Goal: Information Seeking & Learning: Learn about a topic

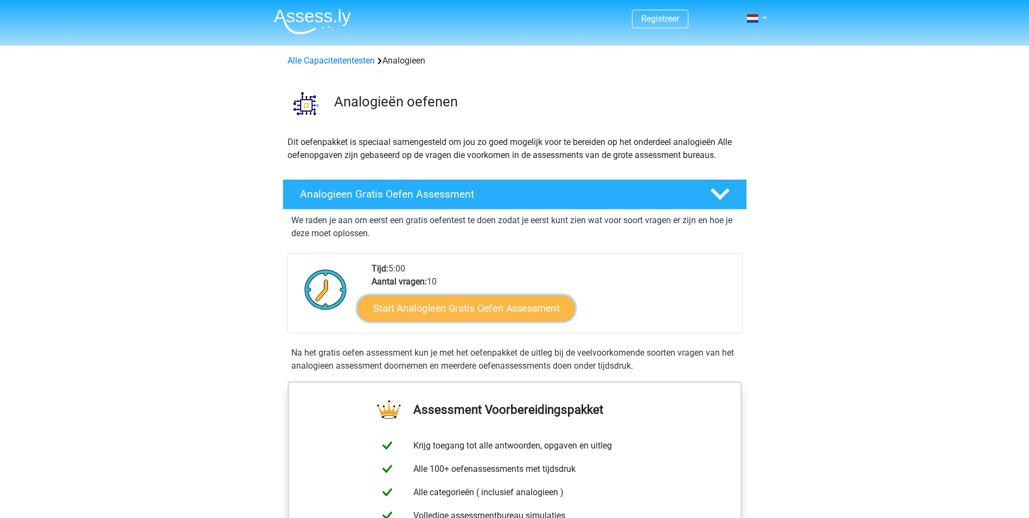
click at [444, 311] on link "Start Analogieen Gratis Oefen Assessment" at bounding box center [466, 308] width 218 height 26
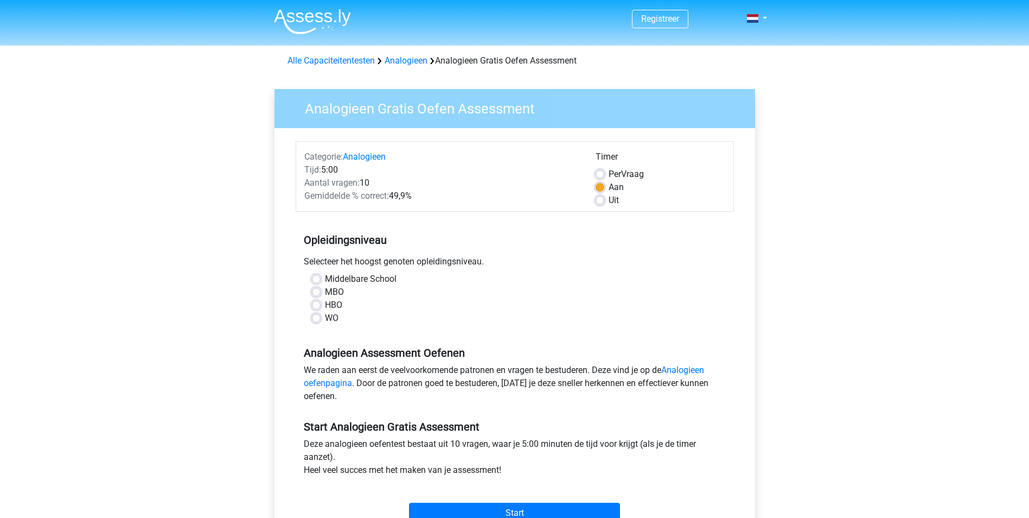
scroll to position [108, 0]
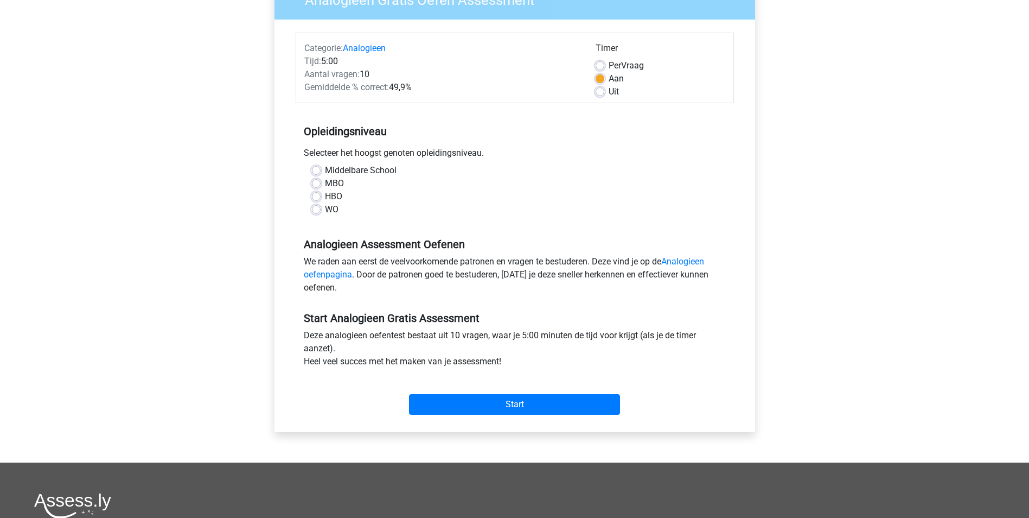
click at [325, 213] on label "WO" at bounding box center [332, 209] width 14 height 13
click at [317, 213] on input "WO" at bounding box center [316, 208] width 9 height 11
radio input "true"
click at [437, 397] on input "Start" at bounding box center [514, 404] width 211 height 21
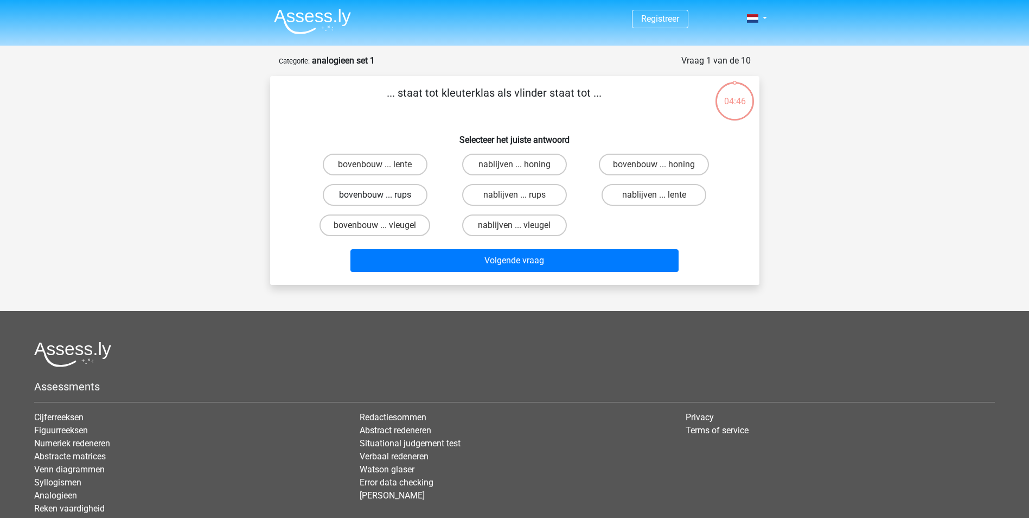
click at [392, 190] on label "bovenbouw ... rups" at bounding box center [375, 195] width 105 height 22
click at [382, 195] on input "bovenbouw ... rups" at bounding box center [378, 198] width 7 height 7
radio input "true"
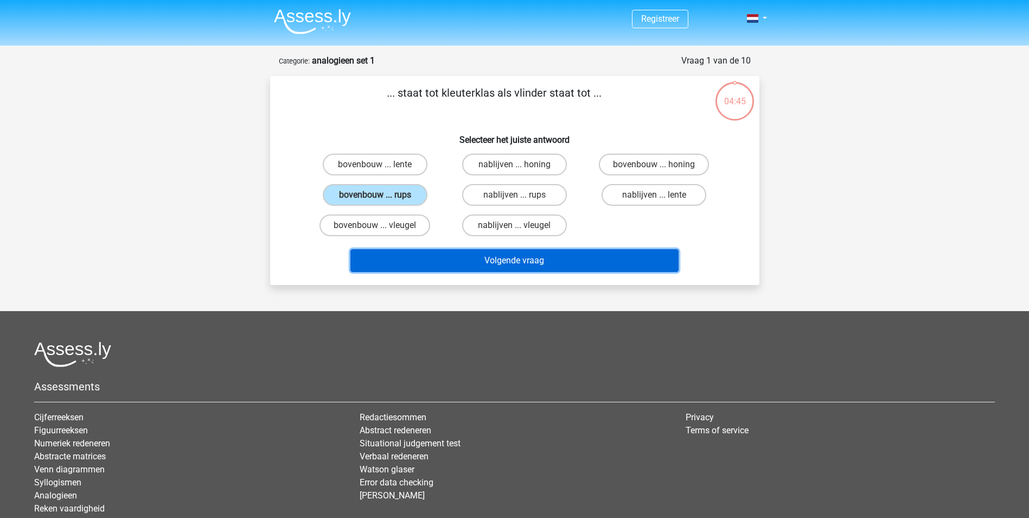
click at [440, 258] on button "Volgende vraag" at bounding box center [514, 260] width 328 height 23
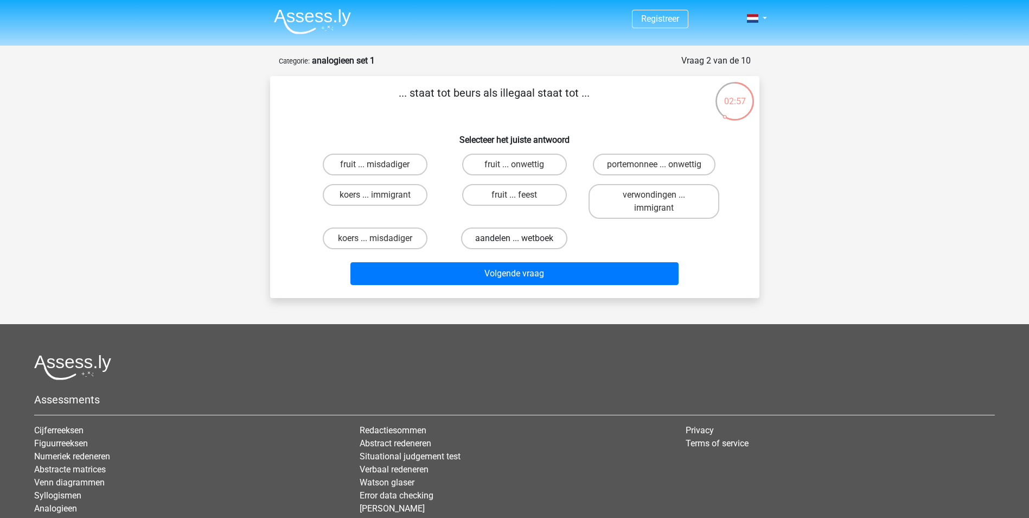
click at [477, 235] on label "aandelen ... wetboek" at bounding box center [514, 238] width 106 height 22
click at [514, 238] on input "aandelen ... wetboek" at bounding box center [517, 241] width 7 height 7
radio input "true"
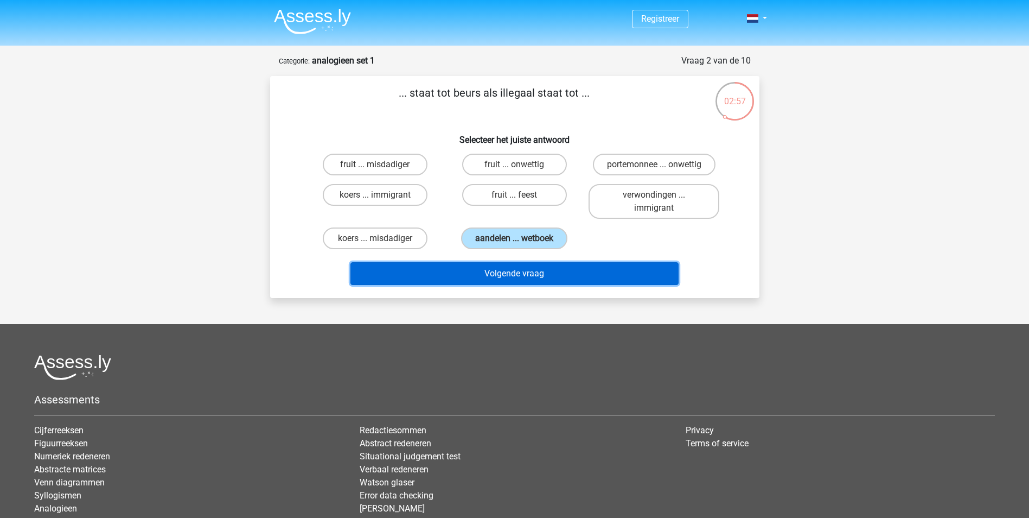
click at [478, 265] on button "Volgende vraag" at bounding box center [514, 273] width 328 height 23
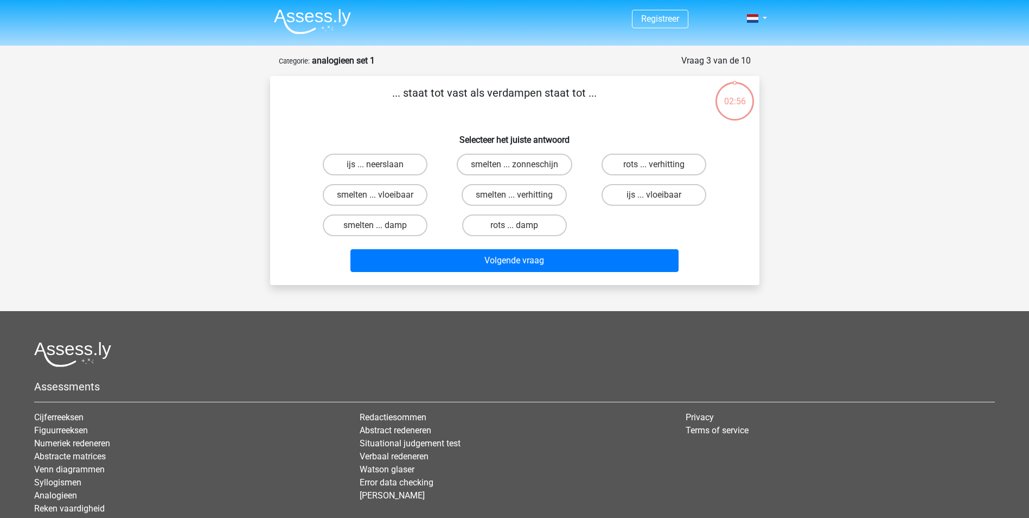
scroll to position [54, 0]
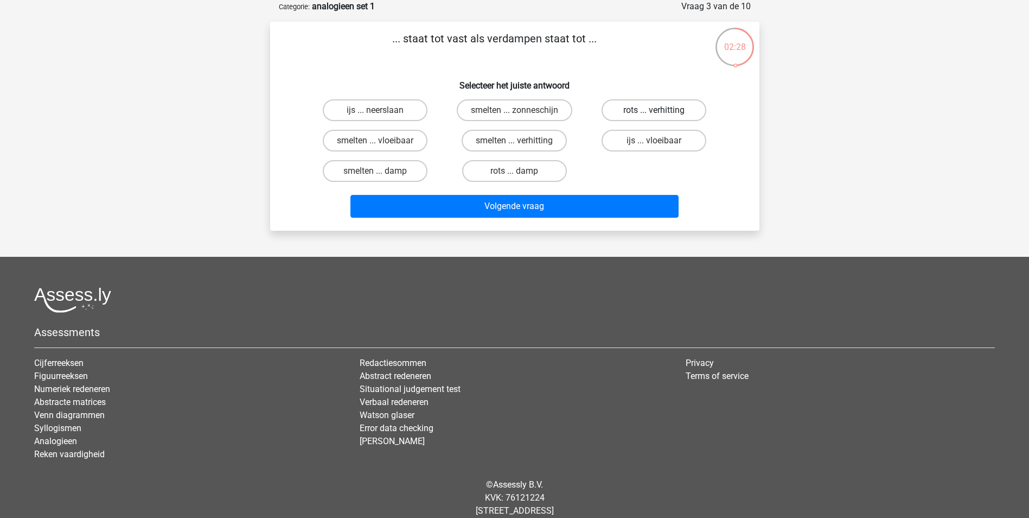
click at [624, 106] on label "rots ... verhitting" at bounding box center [654, 110] width 105 height 22
click at [654, 110] on input "rots ... verhitting" at bounding box center [657, 113] width 7 height 7
radio input "true"
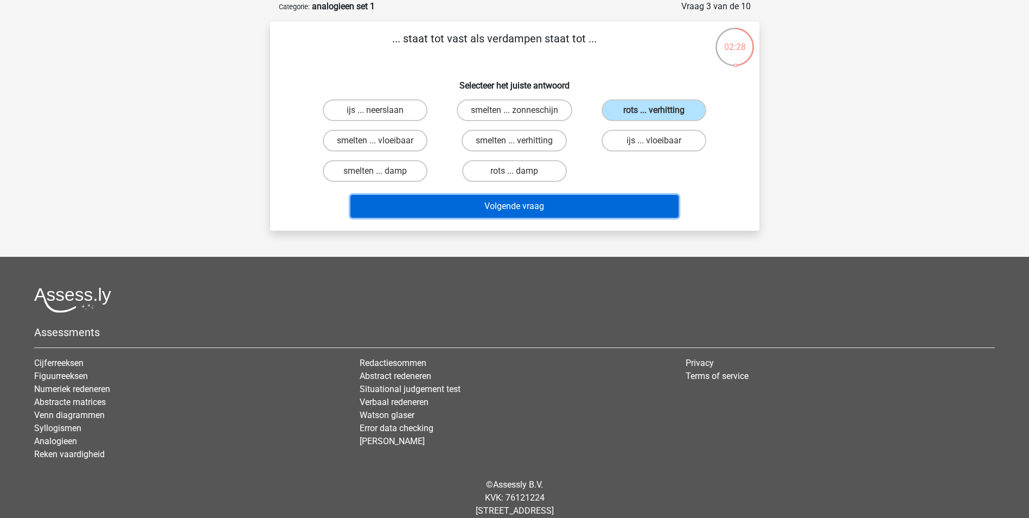
click at [562, 203] on button "Volgende vraag" at bounding box center [514, 206] width 328 height 23
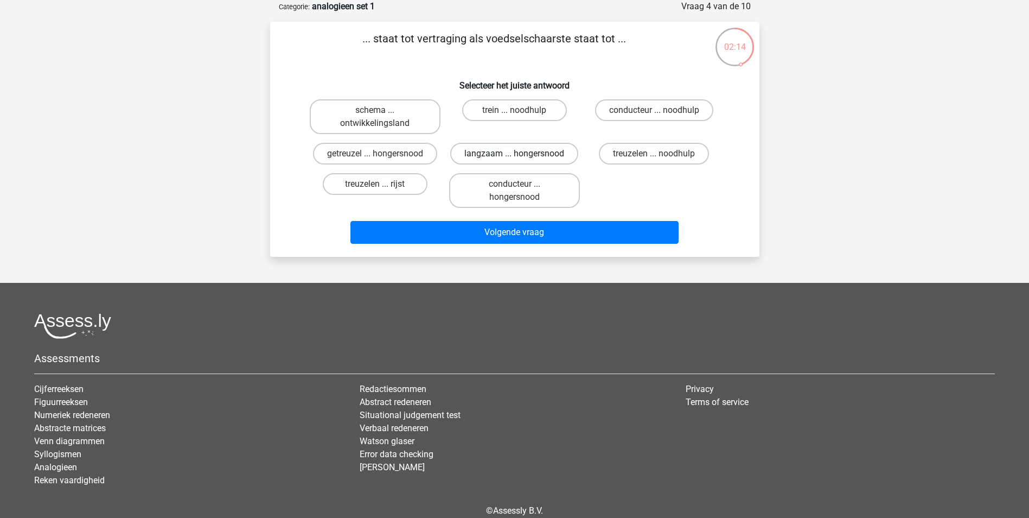
click at [522, 157] on label "langzaam ... hongersnood" at bounding box center [514, 154] width 128 height 22
click at [521, 157] on input "langzaam ... hongersnood" at bounding box center [517, 157] width 7 height 7
radio input "true"
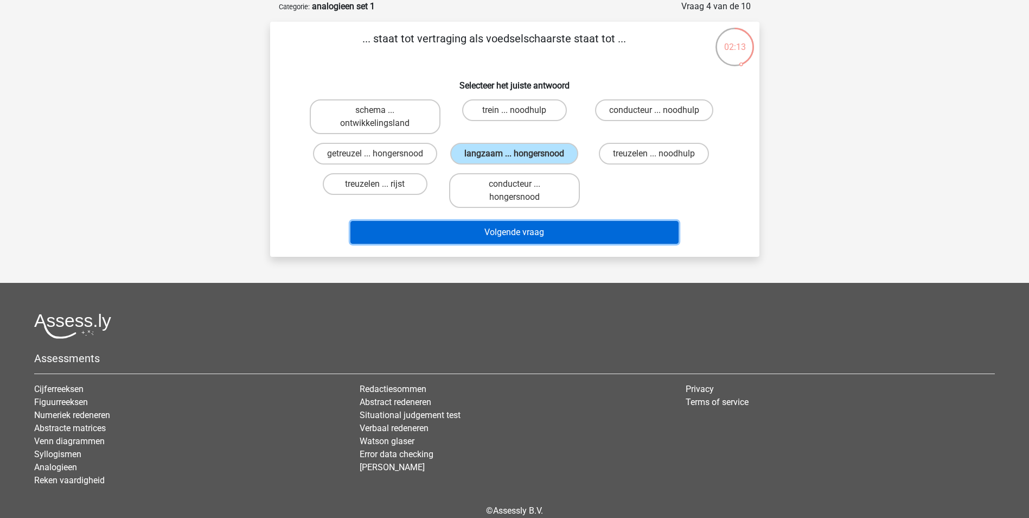
click at [523, 226] on button "Volgende vraag" at bounding box center [514, 232] width 328 height 23
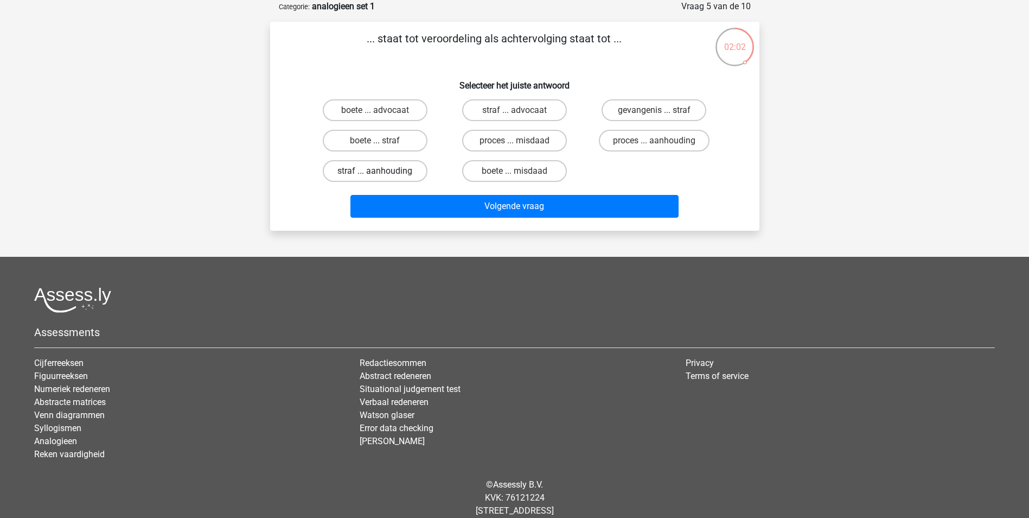
click at [390, 170] on label "straf ... aanhouding" at bounding box center [375, 171] width 105 height 22
click at [382, 171] on input "straf ... aanhouding" at bounding box center [378, 174] width 7 height 7
radio input "true"
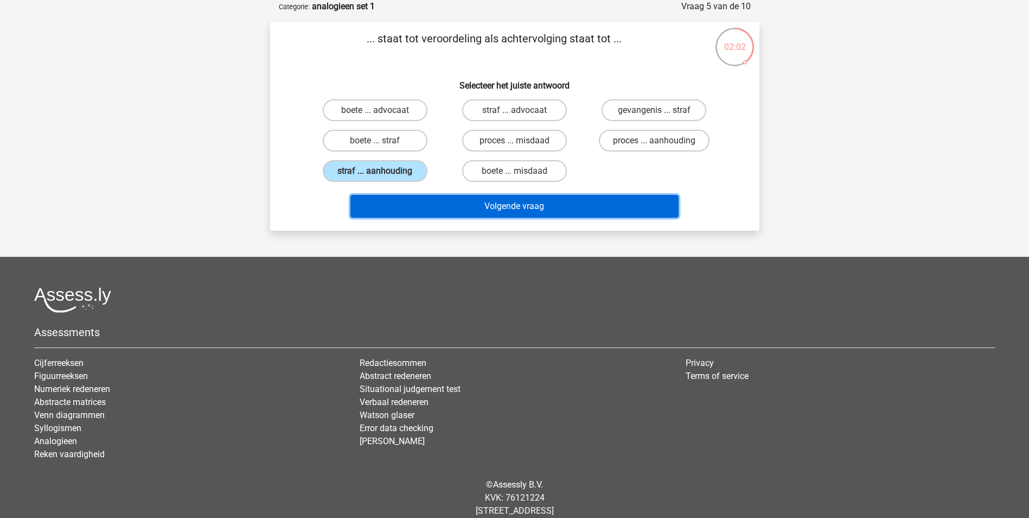
click at [419, 208] on button "Volgende vraag" at bounding box center [514, 206] width 328 height 23
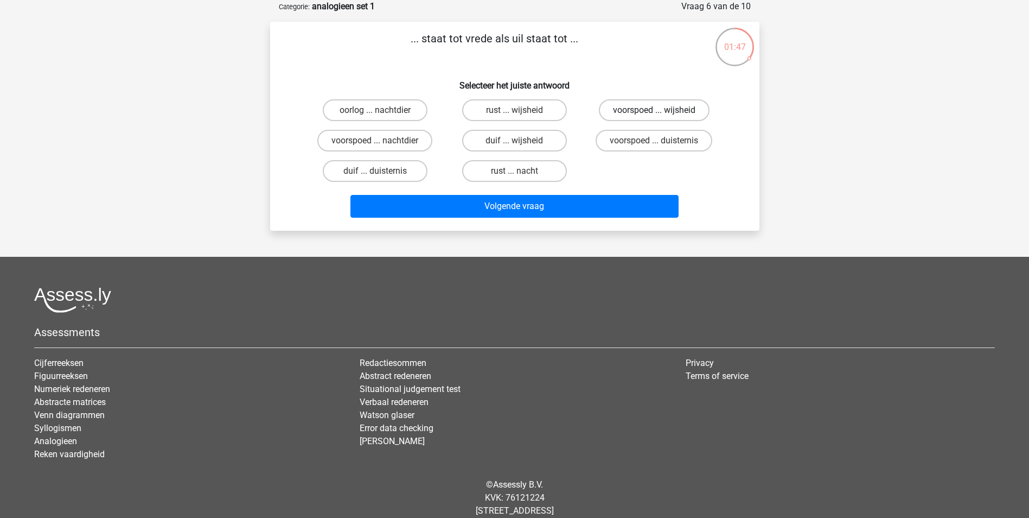
click at [634, 115] on label "voorspoed ... wijsheid" at bounding box center [654, 110] width 111 height 22
click at [654, 115] on input "voorspoed ... wijsheid" at bounding box center [657, 113] width 7 height 7
radio input "true"
click at [592, 155] on div "voorspoed ... duisternis" at bounding box center [653, 140] width 139 height 30
click at [540, 175] on label "rust ... nacht" at bounding box center [514, 171] width 105 height 22
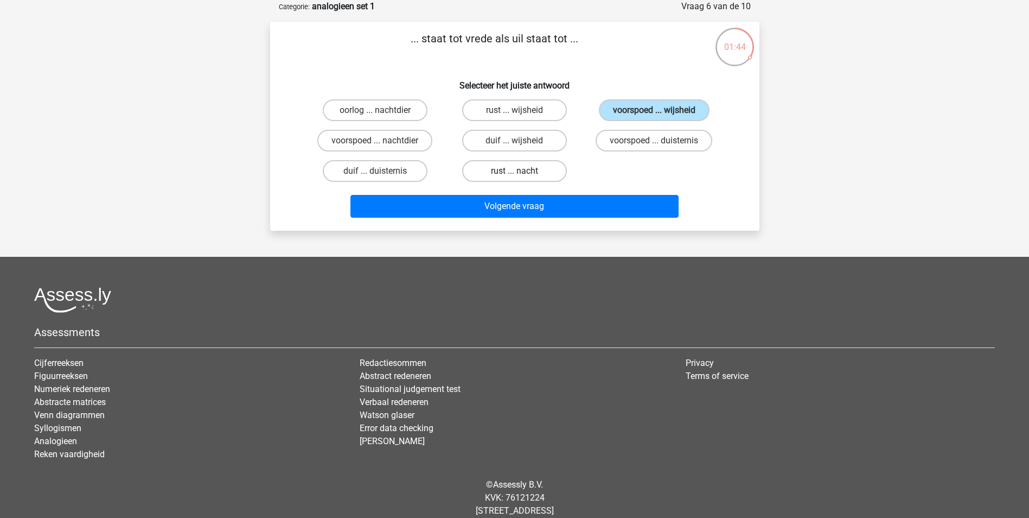
click at [521, 175] on input "rust ... nacht" at bounding box center [517, 174] width 7 height 7
radio input "true"
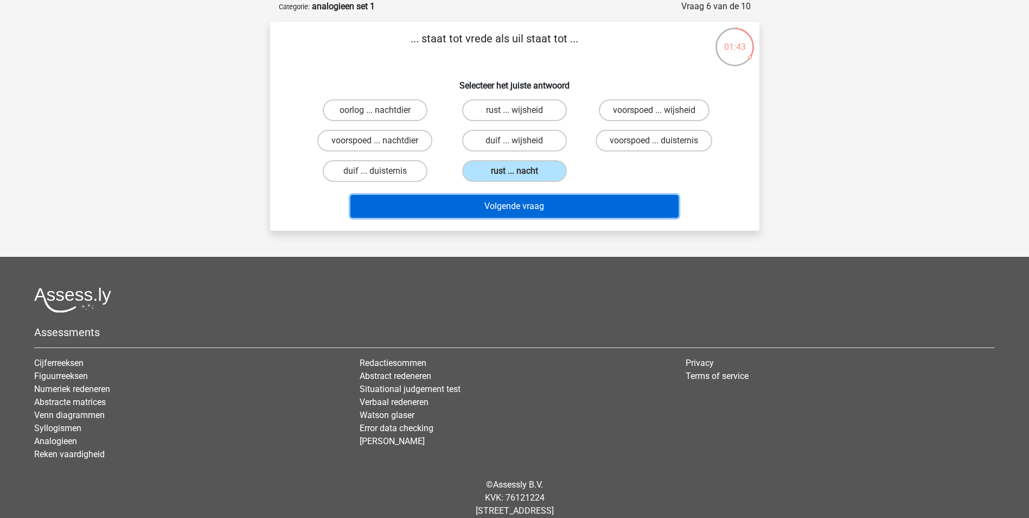
click at [538, 206] on button "Volgende vraag" at bounding box center [514, 206] width 328 height 23
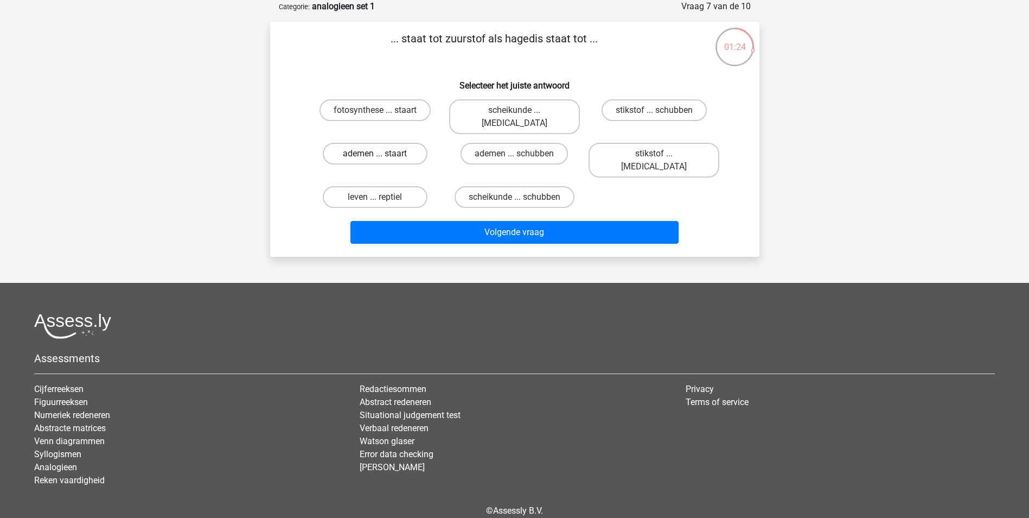
click at [404, 144] on label "ademen ... staart" at bounding box center [375, 154] width 105 height 22
click at [382, 154] on input "ademen ... staart" at bounding box center [378, 157] width 7 height 7
radio input "true"
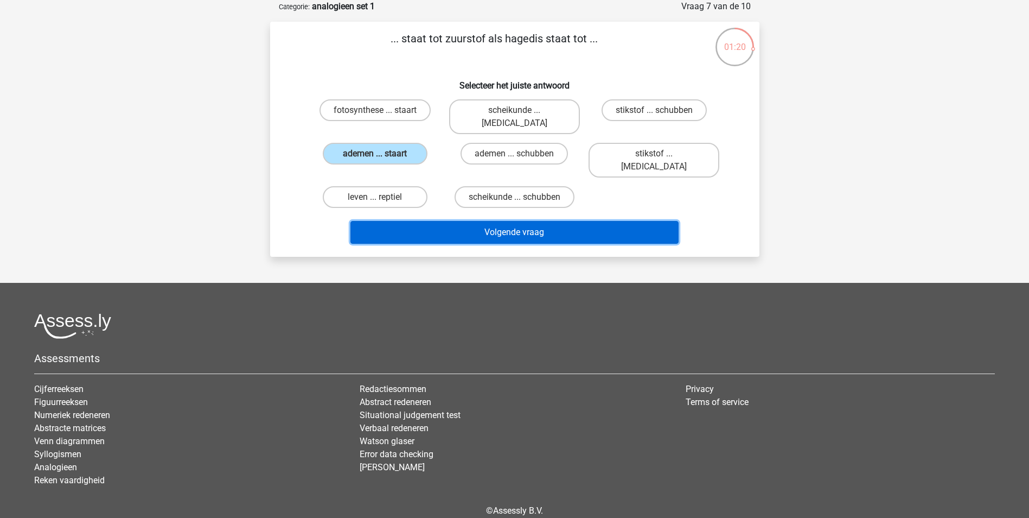
click at [460, 221] on button "Volgende vraag" at bounding box center [514, 232] width 328 height 23
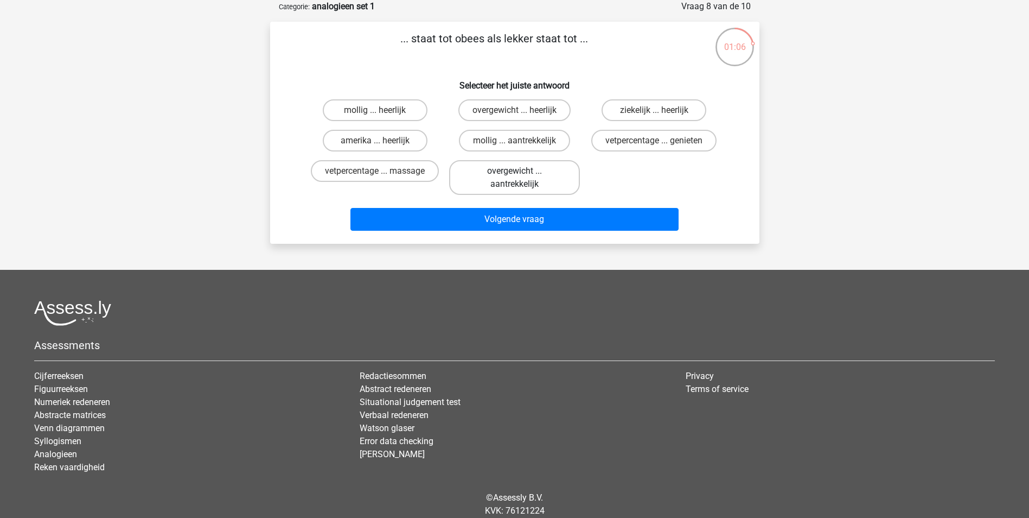
click at [494, 186] on label "overgewicht ... aantrekkelijk" at bounding box center [514, 177] width 131 height 35
click at [514, 178] on input "overgewicht ... aantrekkelijk" at bounding box center [517, 174] width 7 height 7
radio input "true"
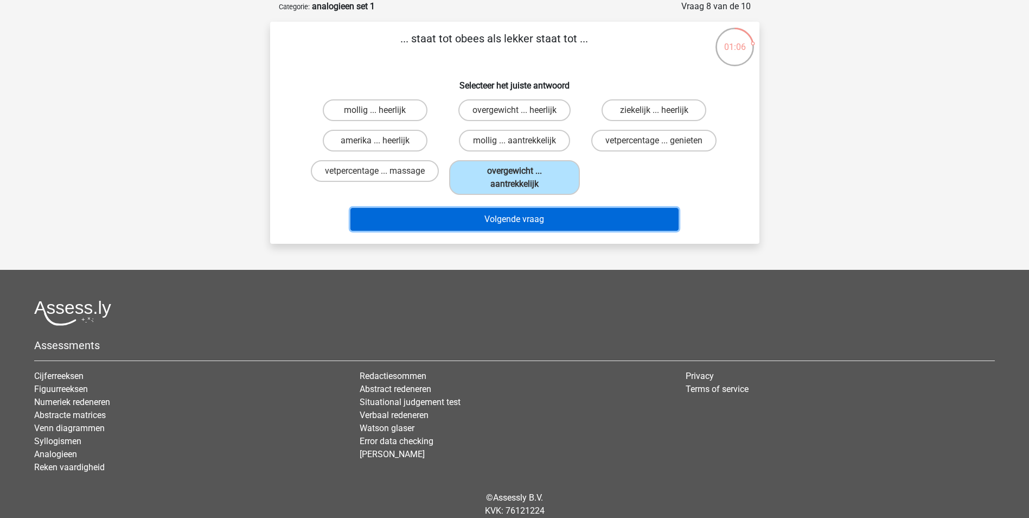
click at [494, 218] on button "Volgende vraag" at bounding box center [514, 219] width 328 height 23
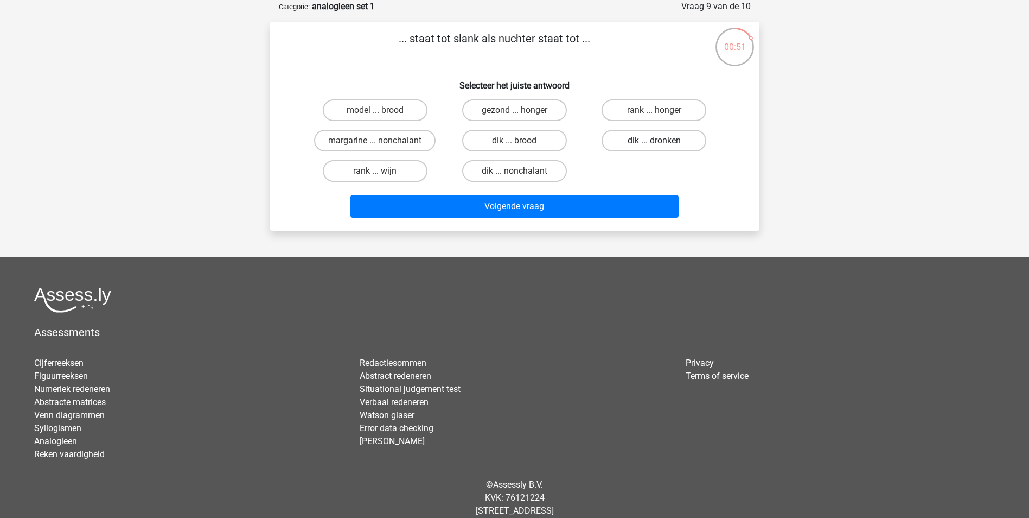
click at [642, 146] on label "dik ... dronken" at bounding box center [654, 141] width 105 height 22
click at [654, 146] on input "dik ... dronken" at bounding box center [657, 143] width 7 height 7
radio input "true"
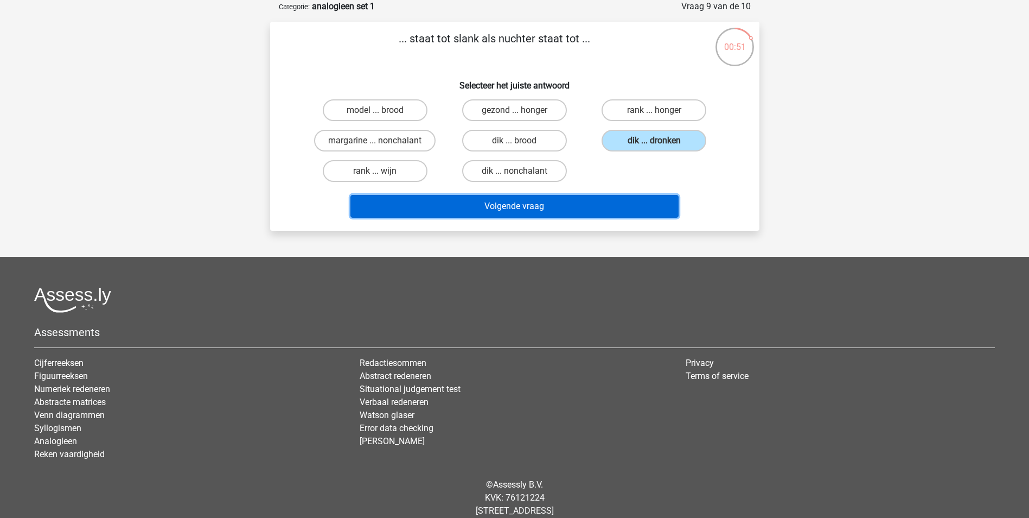
click at [618, 199] on button "Volgende vraag" at bounding box center [514, 206] width 328 height 23
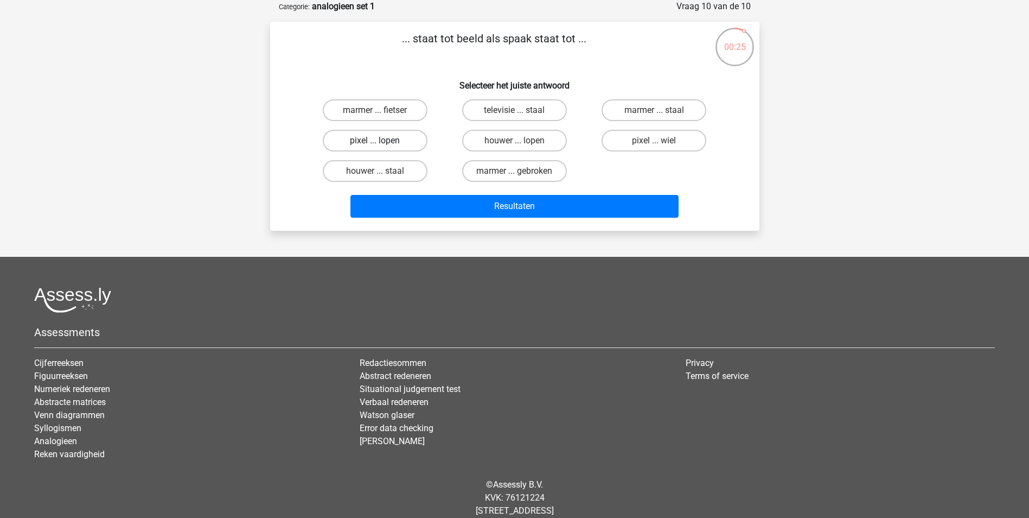
click at [416, 144] on label "pixel ... lopen" at bounding box center [375, 141] width 105 height 22
click at [382, 144] on input "pixel ... lopen" at bounding box center [378, 143] width 7 height 7
radio input "true"
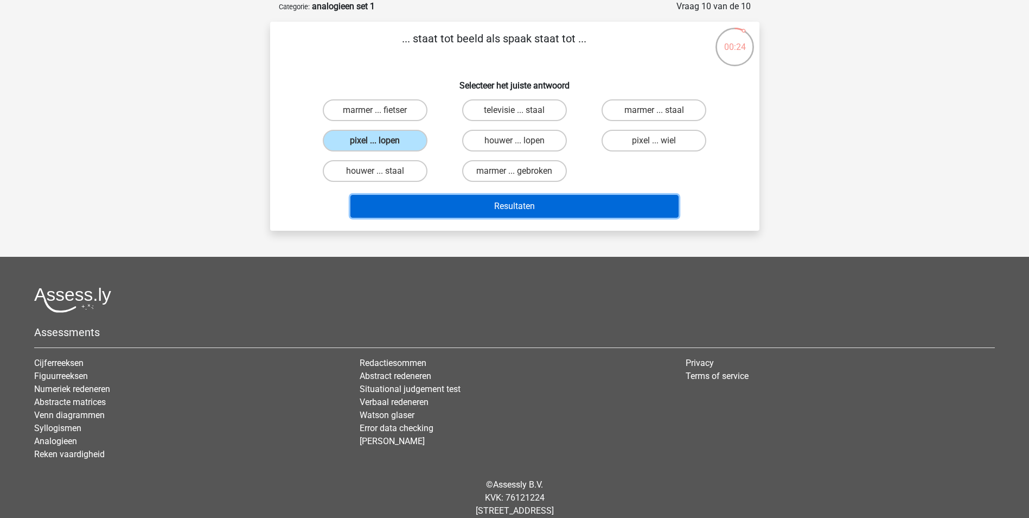
click at [443, 201] on button "Resultaten" at bounding box center [514, 206] width 328 height 23
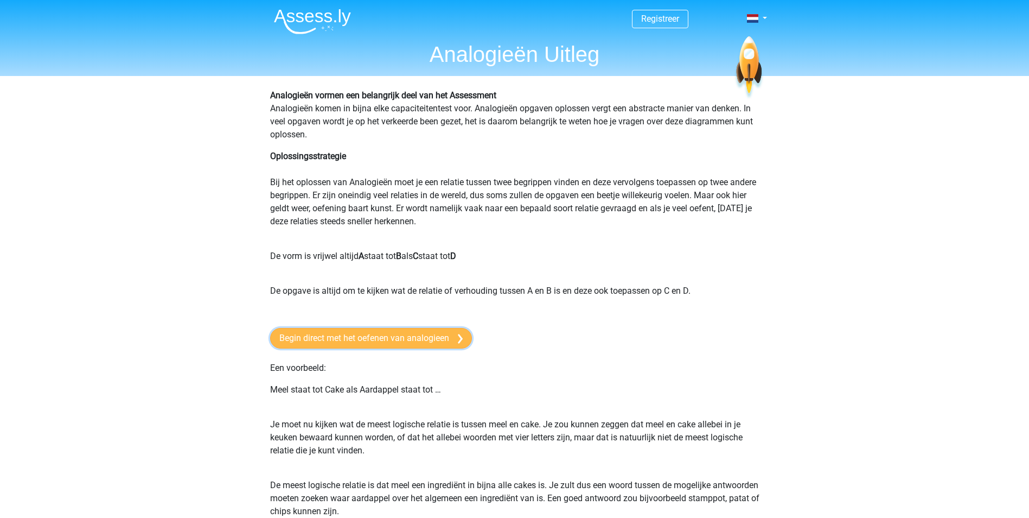
click at [293, 343] on link "Begin direct met het oefenen van analogieen" at bounding box center [371, 338] width 202 height 21
